Goal: Transaction & Acquisition: Purchase product/service

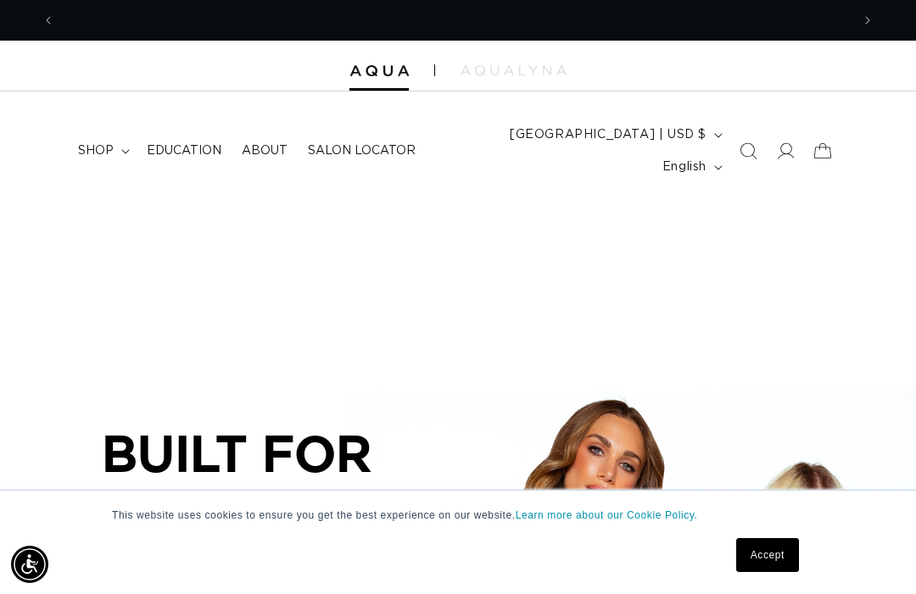
scroll to position [0, 795]
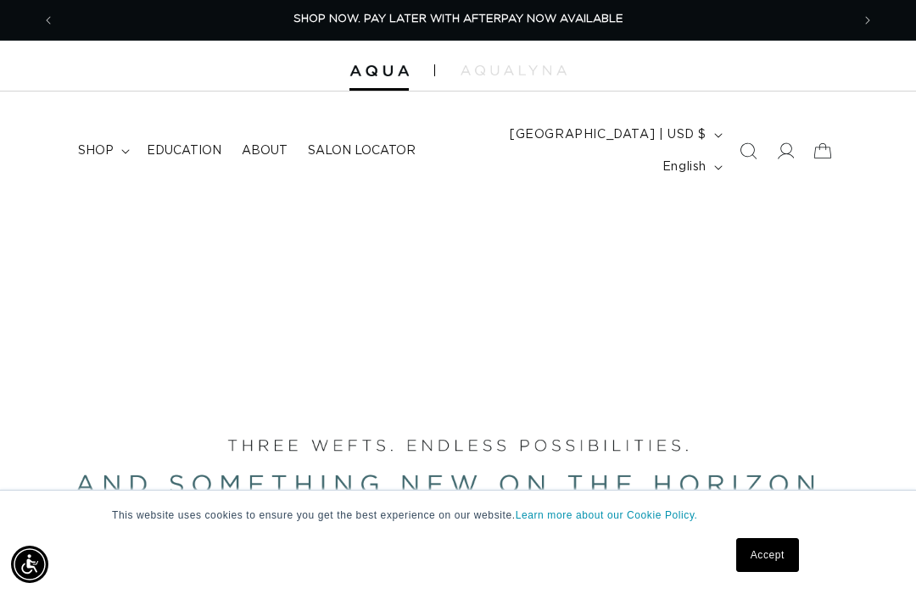
click at [113, 145] on summary "shop" at bounding box center [102, 151] width 69 height 36
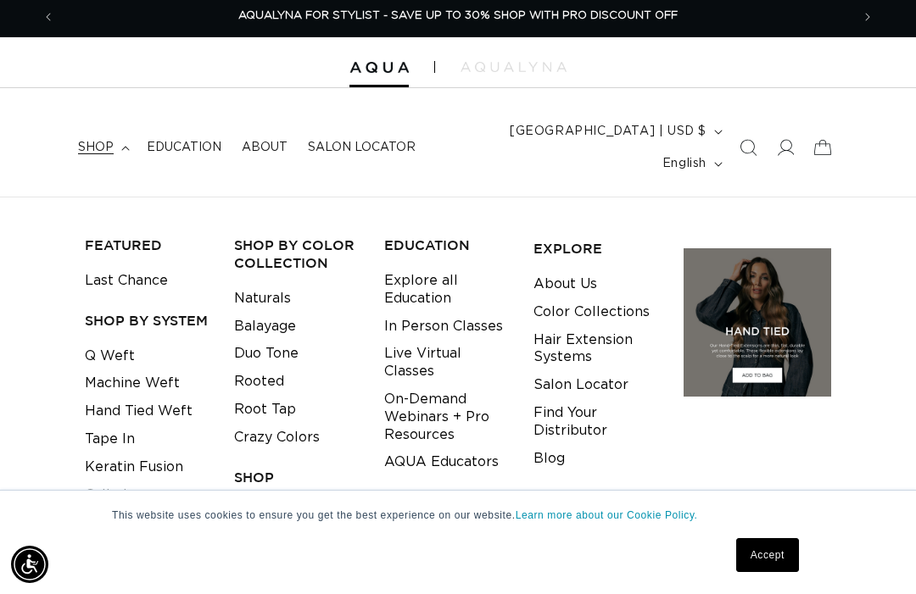
scroll to position [58, 0]
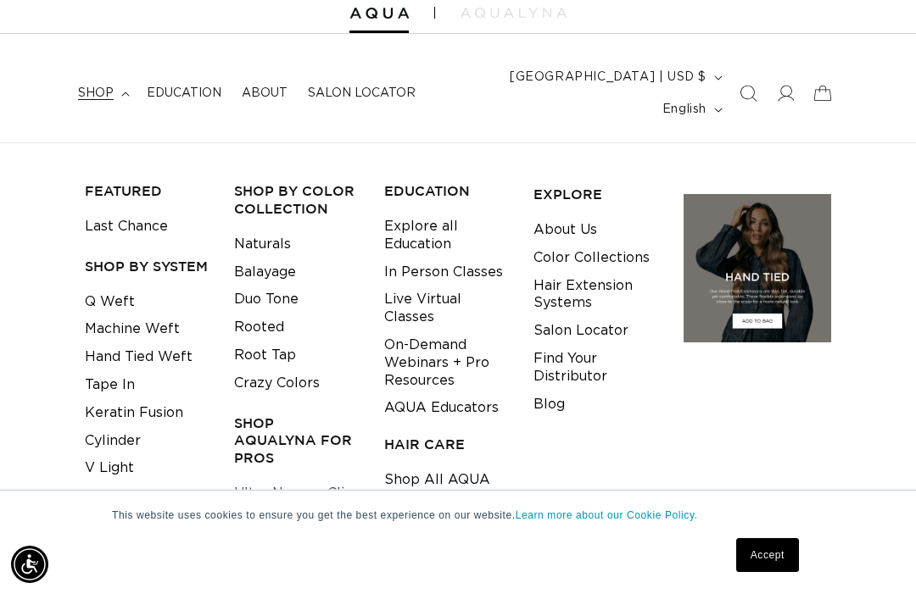
click at [120, 371] on link "Tape In" at bounding box center [110, 385] width 50 height 28
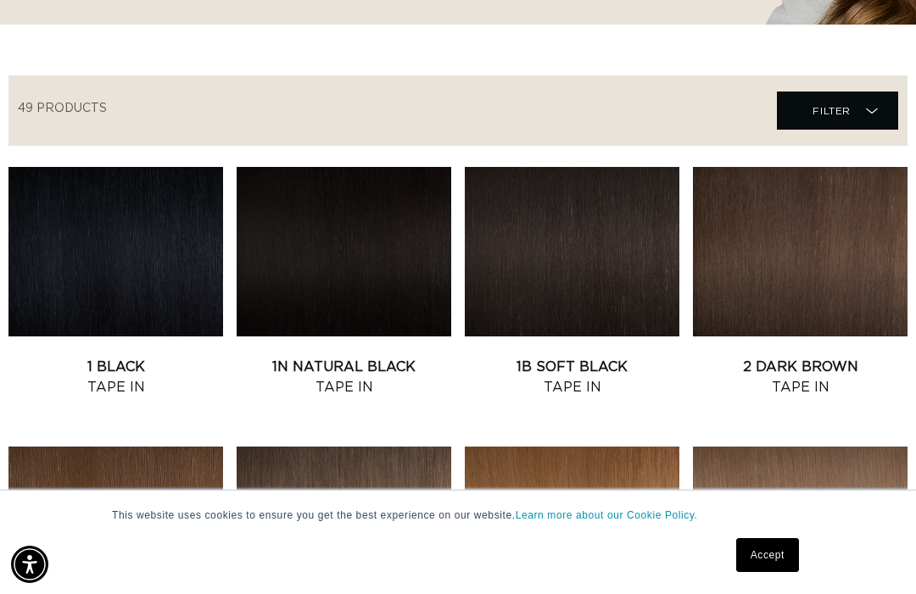
scroll to position [0, 795]
click at [595, 357] on link "1B Soft Black Tape In" at bounding box center [572, 377] width 215 height 41
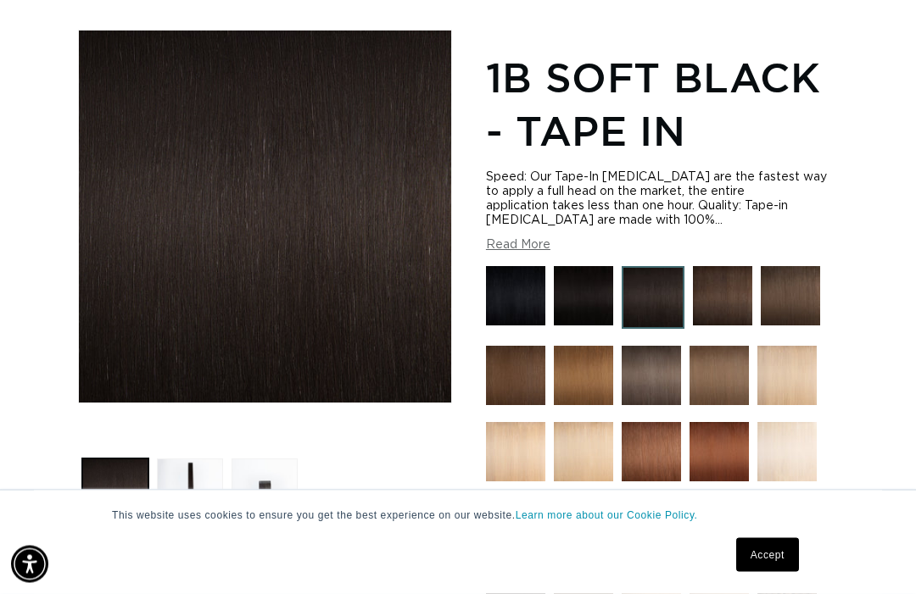
scroll to position [231, 0]
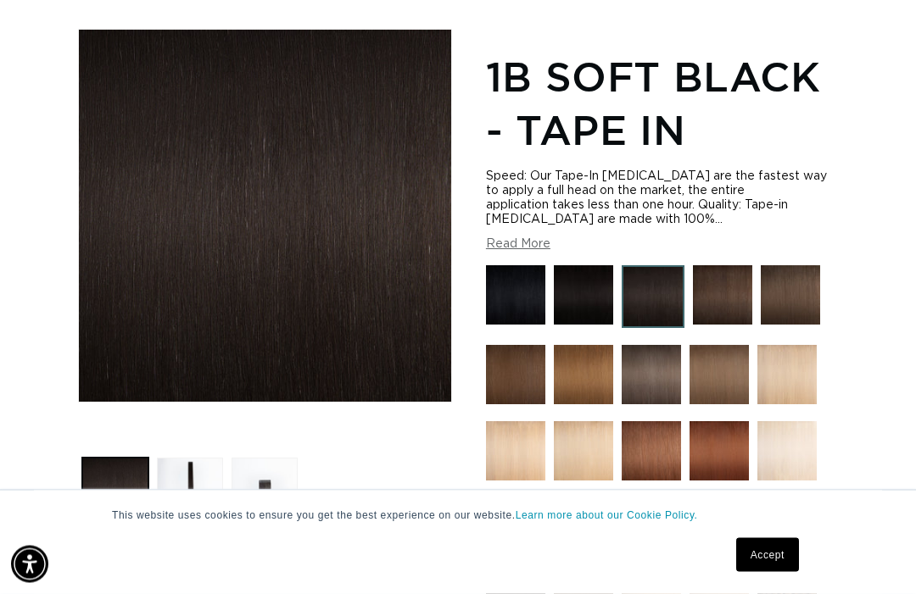
click at [720, 277] on img at bounding box center [722, 295] width 59 height 59
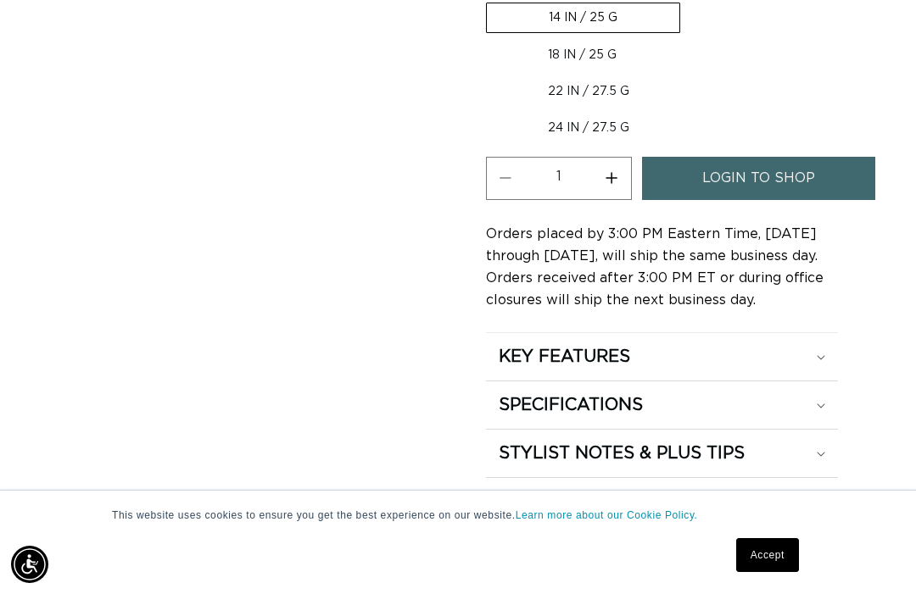
scroll to position [0, 1591]
